Goal: Find contact information: Obtain details needed to contact an individual or organization

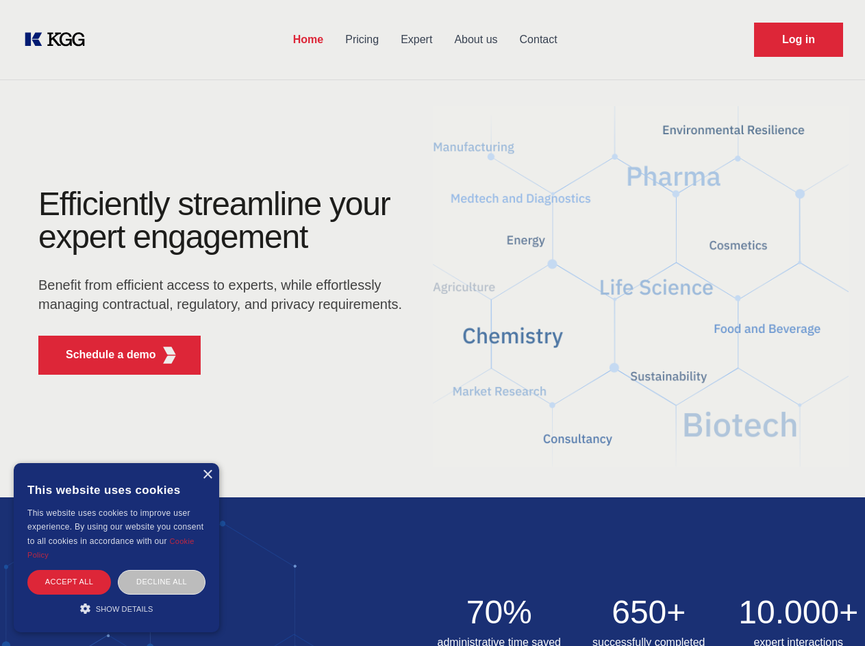
click at [432, 323] on div "Efficiently streamline your expert engagement Benefit from efficient access to …" at bounding box center [224, 287] width 416 height 198
click at [103, 355] on p "Schedule a demo" at bounding box center [111, 355] width 90 height 16
click at [207, 475] on div "× This website uses cookies This website uses cookies to improve user experienc…" at bounding box center [116, 547] width 205 height 169
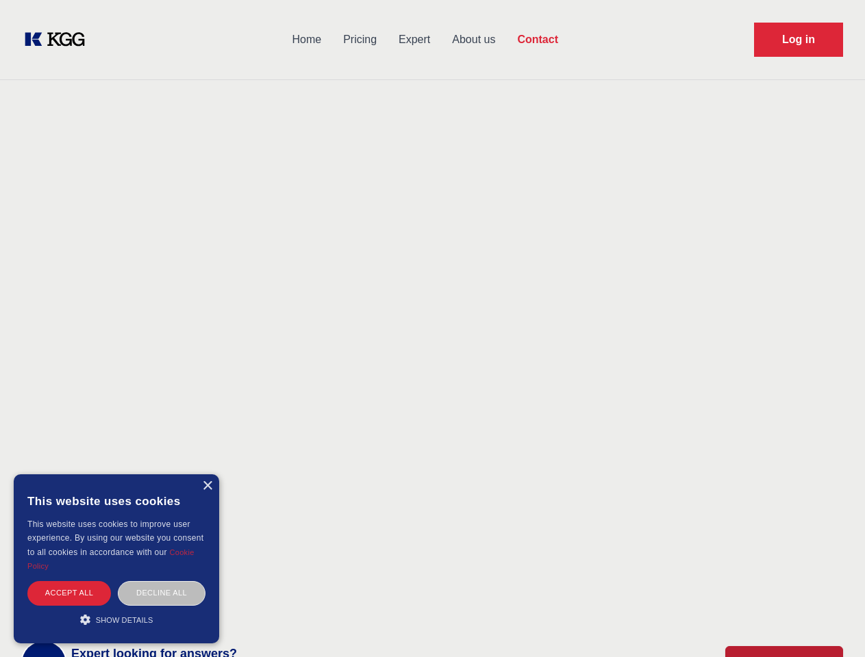
click at [69, 581] on div "Accept all" at bounding box center [69, 593] width 84 height 24
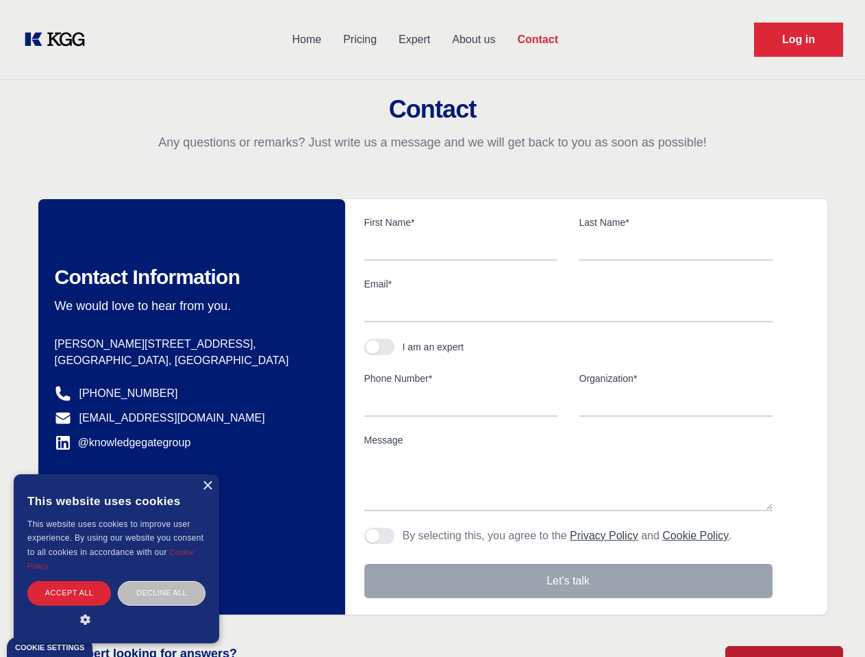
click at [162, 581] on div "Contact Information We would love to hear from you. Postal address [PERSON_NAME…" at bounding box center [191, 407] width 307 height 416
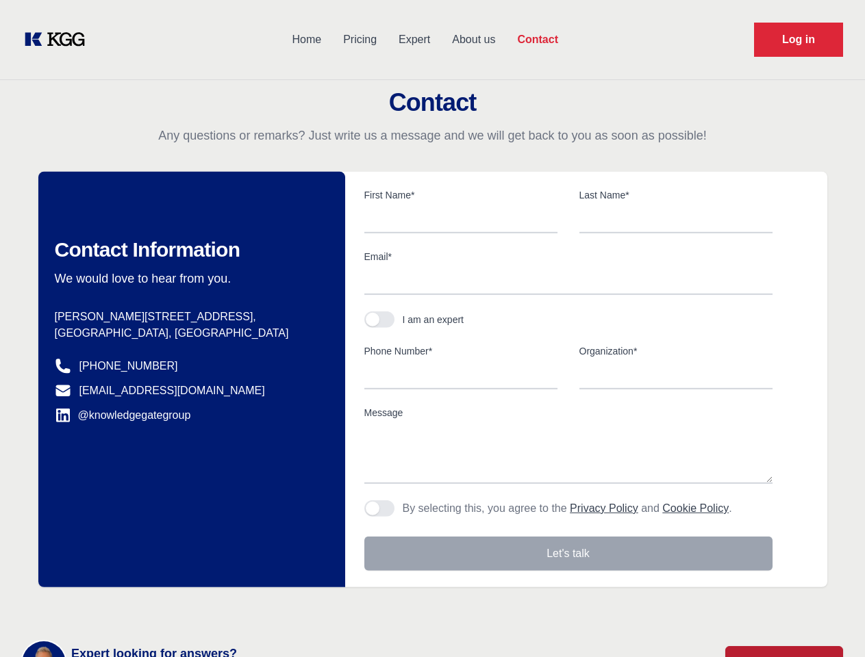
click at [116, 608] on main "Contact Any questions or remarks? Just write us a message and we will get back …" at bounding box center [432, 356] width 865 height 713
